Goal: Information Seeking & Learning: Learn about a topic

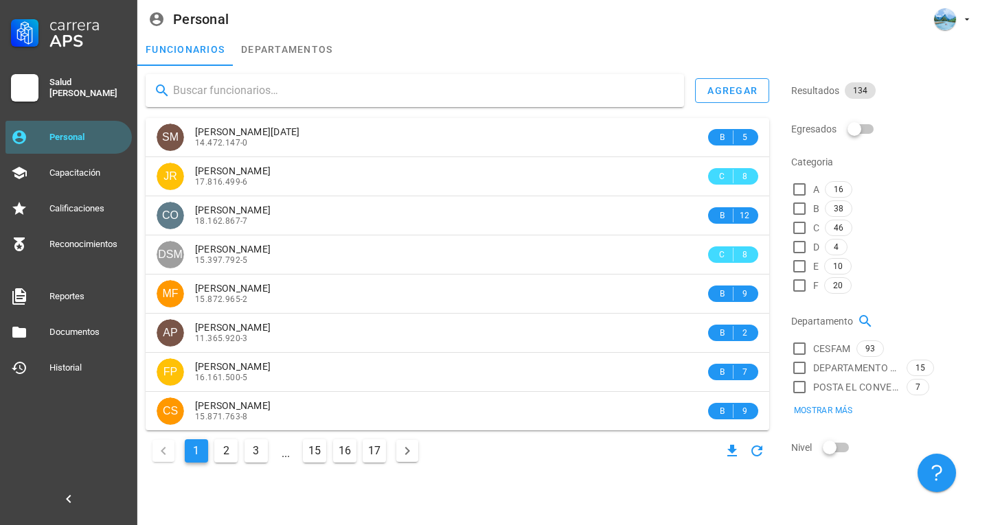
click at [312, 97] on input "text" at bounding box center [423, 91] width 500 height 22
type input "[PERSON_NAME]"
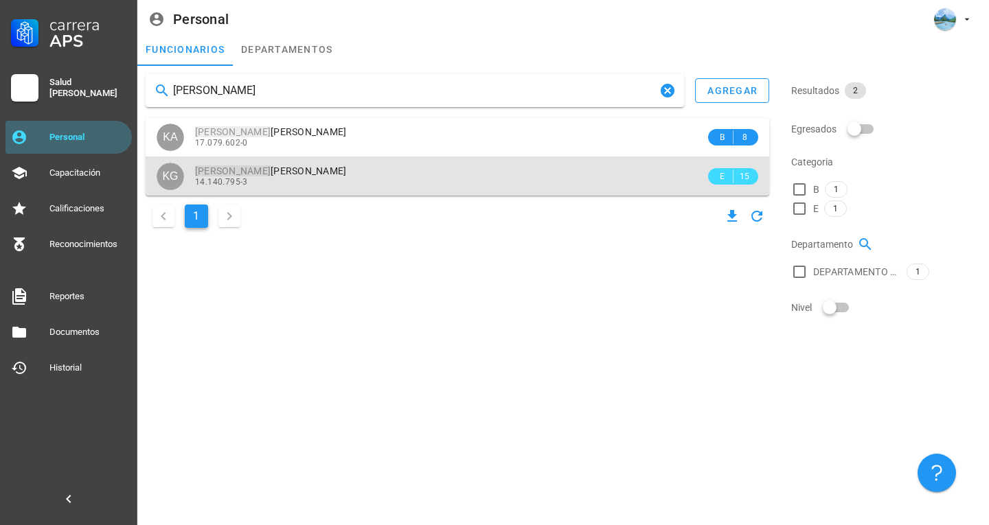
click at [288, 170] on span "[PERSON_NAME]" at bounding box center [271, 170] width 152 height 11
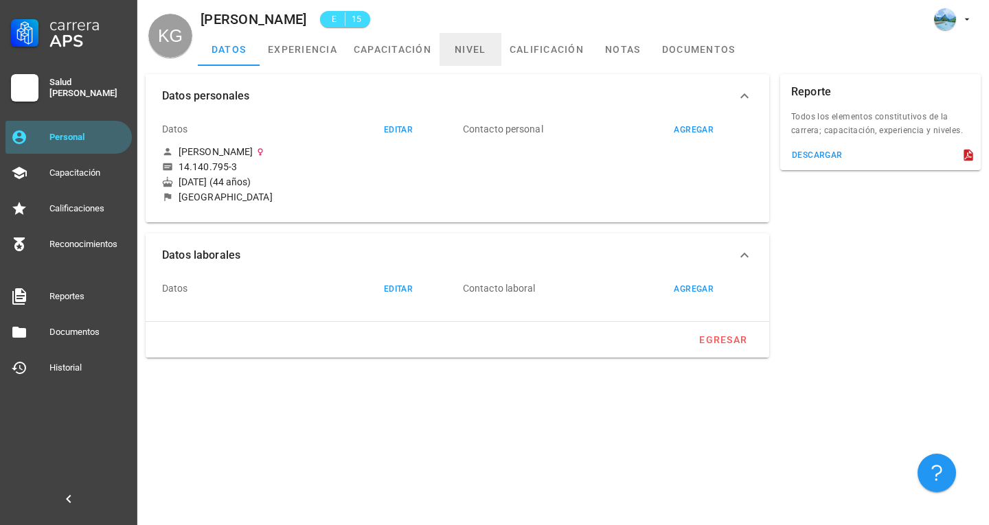
click at [479, 48] on link "nivel" at bounding box center [470, 49] width 62 height 33
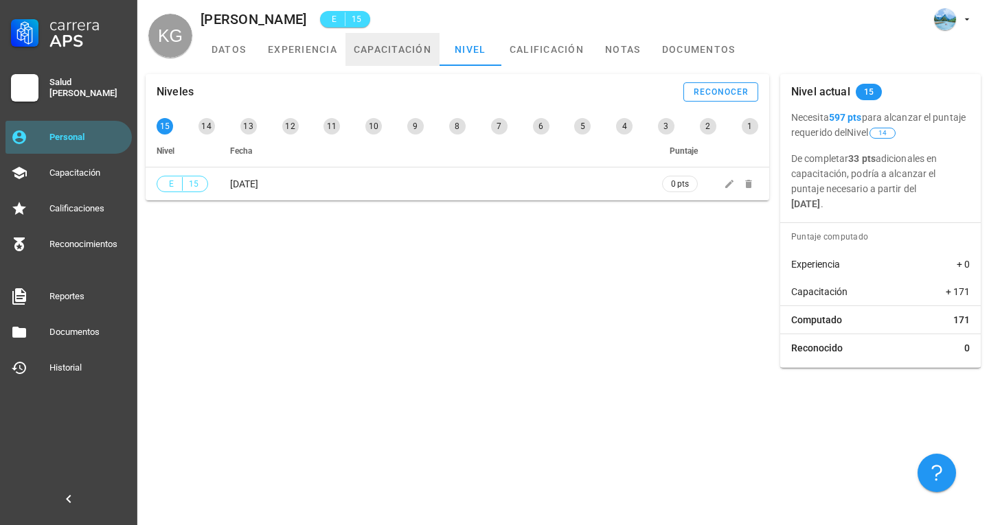
click at [391, 57] on link "capacitación" at bounding box center [392, 49] width 94 height 33
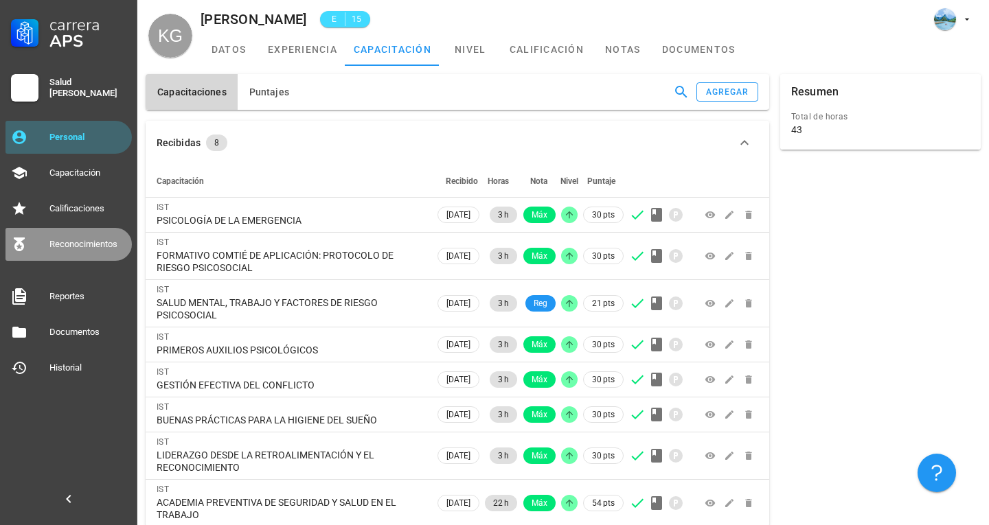
click at [75, 244] on div "Reconocimientos" at bounding box center [87, 244] width 77 height 11
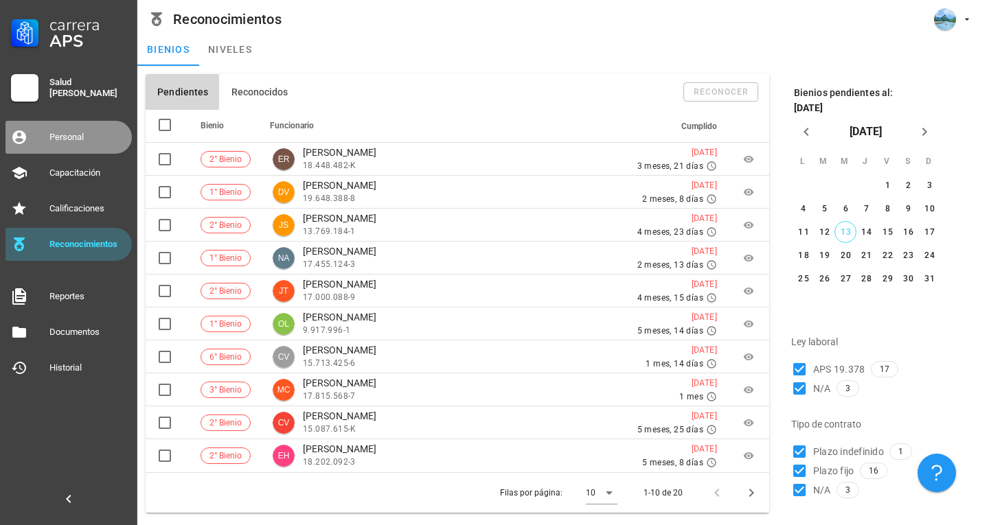
click at [83, 125] on link "Personal" at bounding box center [68, 137] width 126 height 33
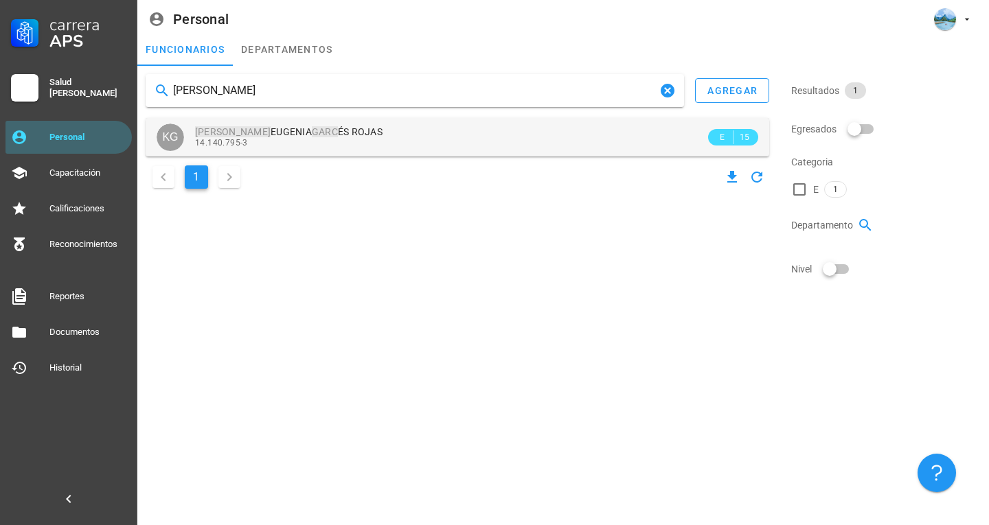
type input "[PERSON_NAME]"
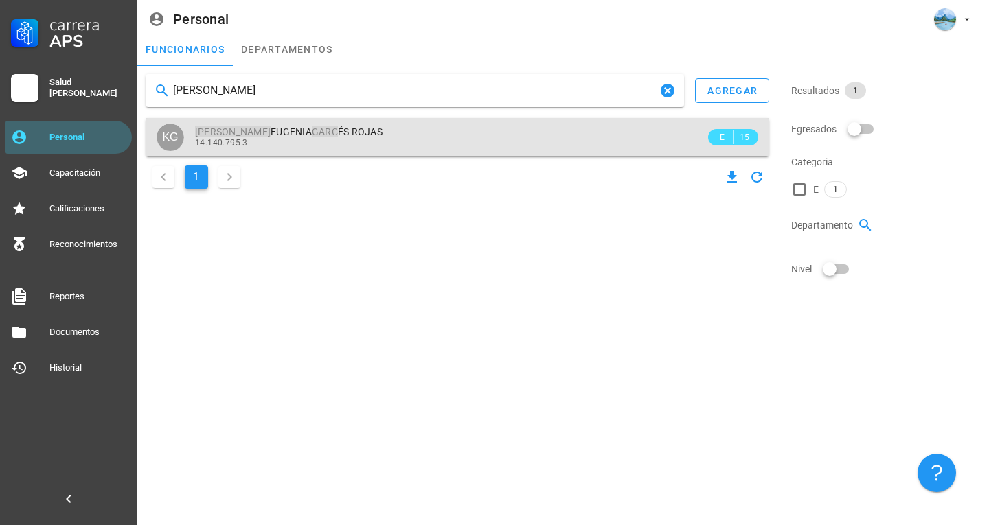
click at [342, 137] on span "[PERSON_NAME] ÉS [PERSON_NAME]" at bounding box center [288, 131] width 187 height 11
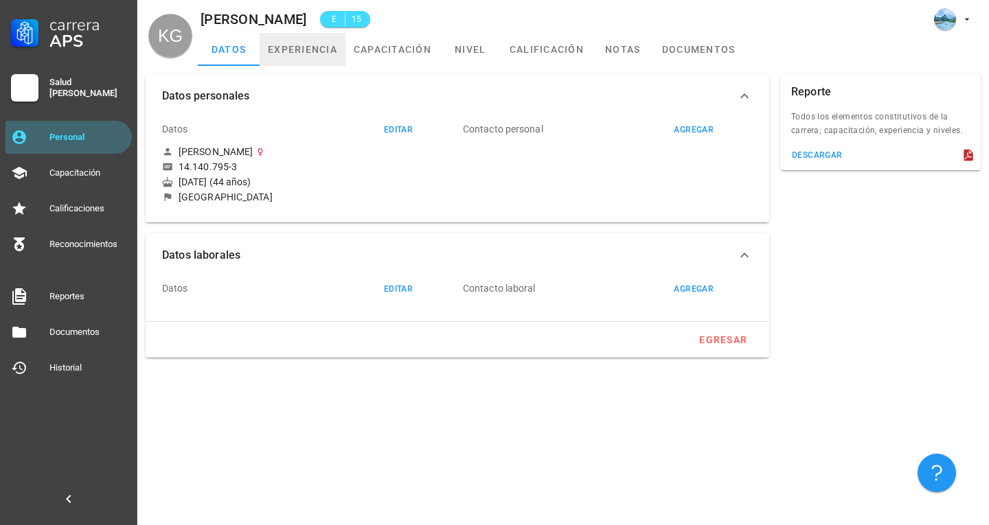
click at [324, 50] on link "experiencia" at bounding box center [303, 49] width 86 height 33
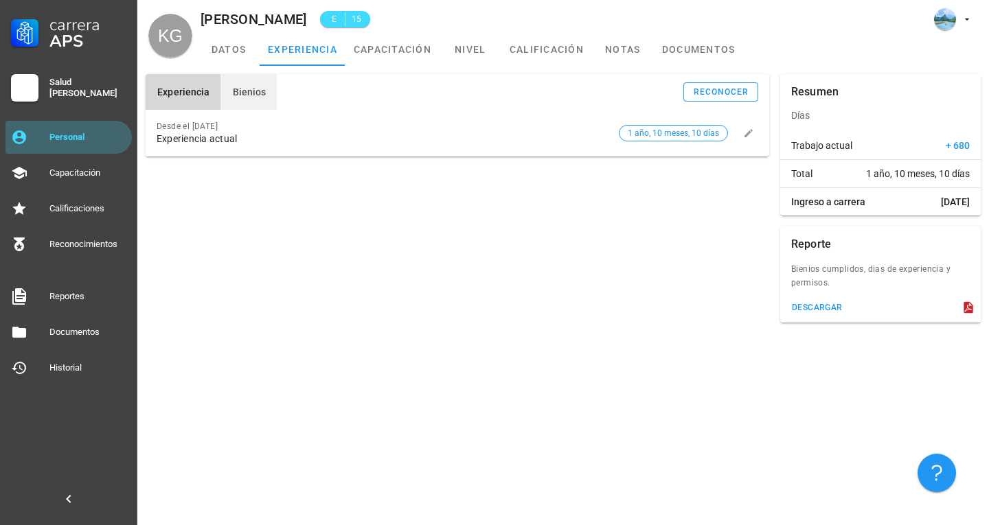
click at [262, 87] on span "Bienios" at bounding box center [248, 92] width 34 height 11
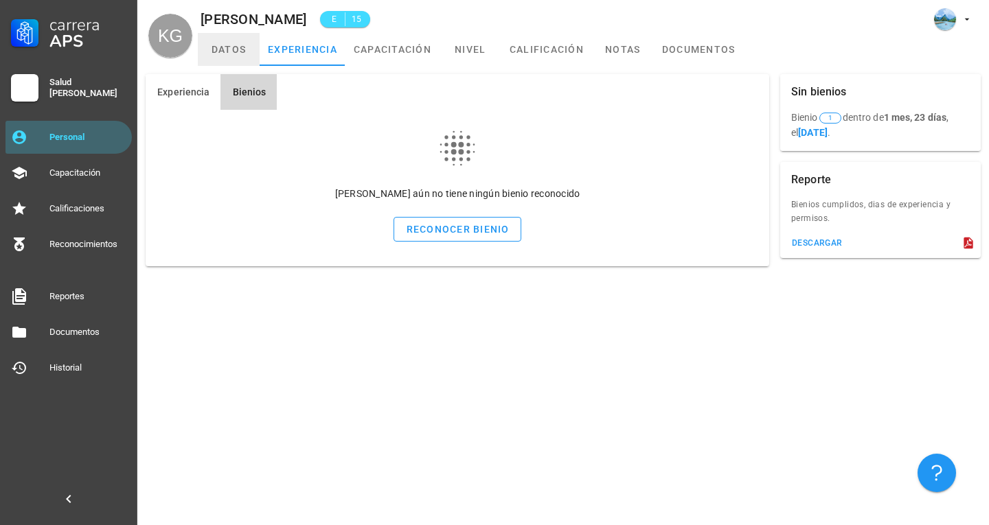
click at [240, 61] on link "datos" at bounding box center [229, 49] width 62 height 33
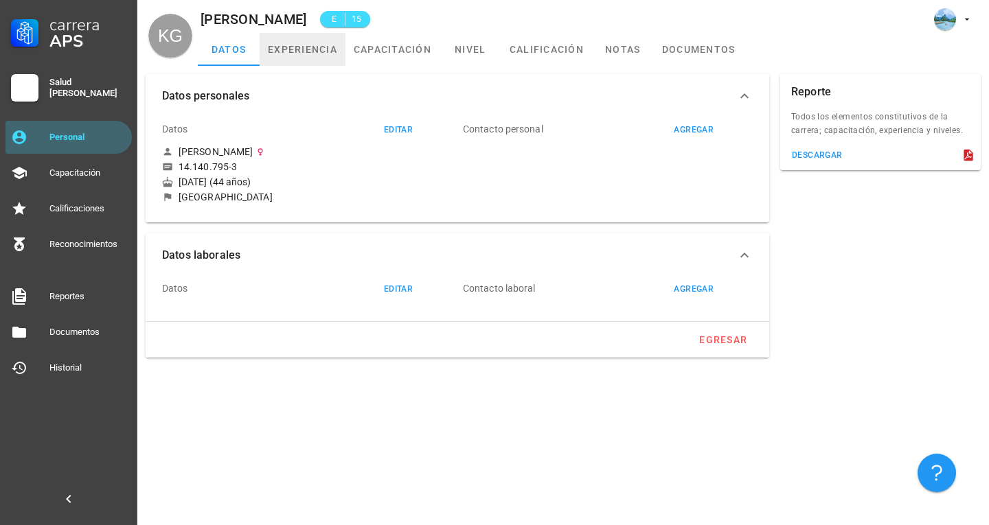
click at [321, 49] on link "experiencia" at bounding box center [303, 49] width 86 height 33
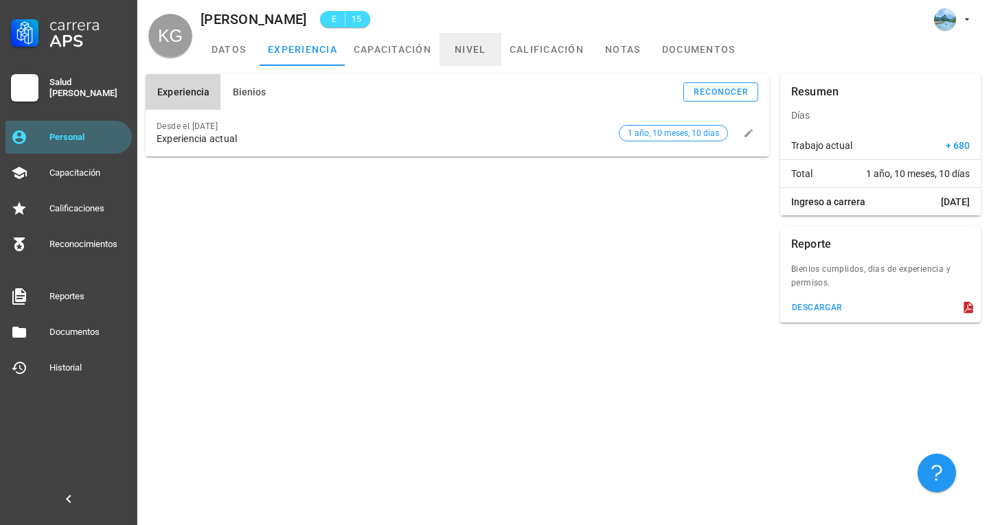
click at [466, 51] on link "nivel" at bounding box center [470, 49] width 62 height 33
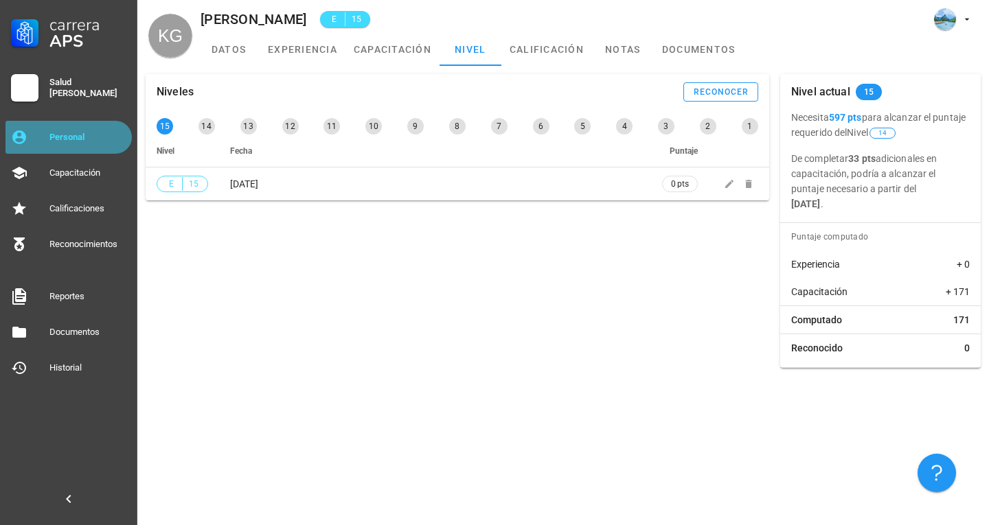
click at [80, 138] on div "Personal" at bounding box center [87, 137] width 77 height 11
